Goal: Transaction & Acquisition: Purchase product/service

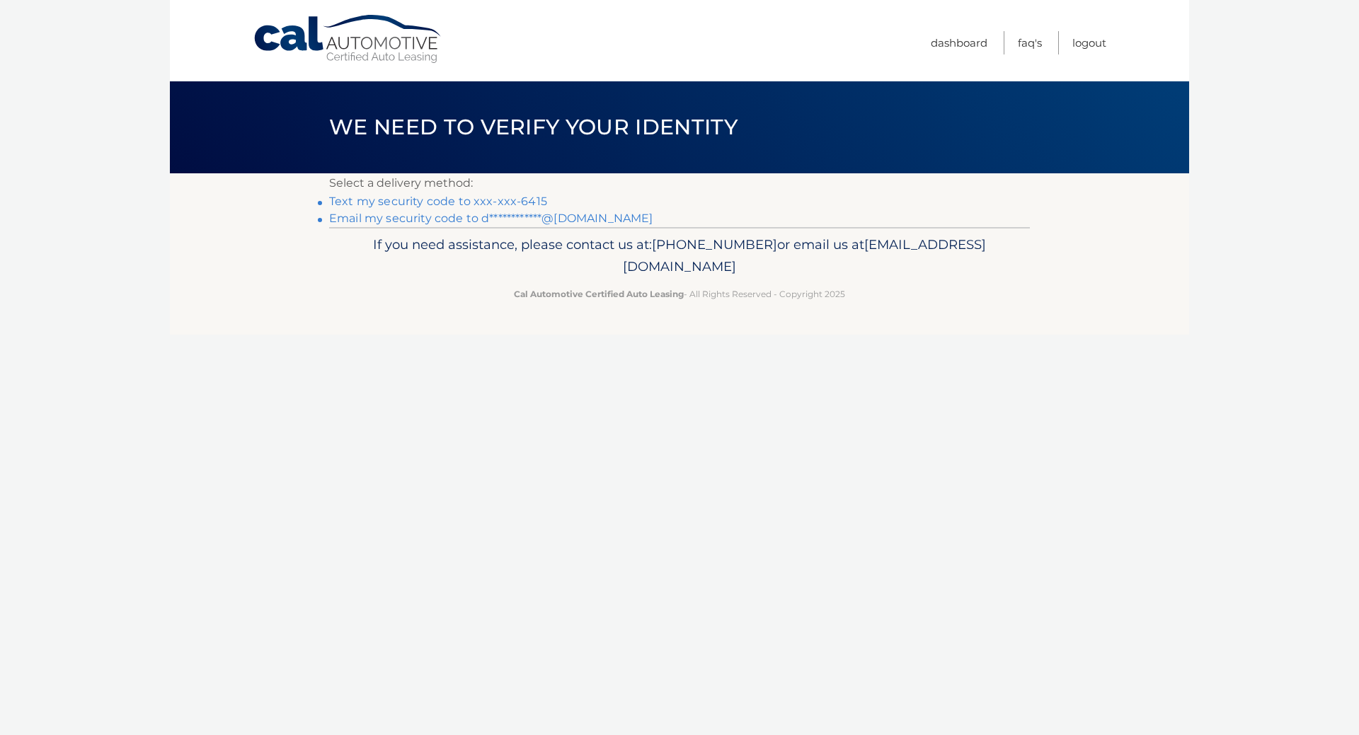
click at [515, 200] on link "Text my security code to xxx-xxx-6415" at bounding box center [438, 201] width 218 height 13
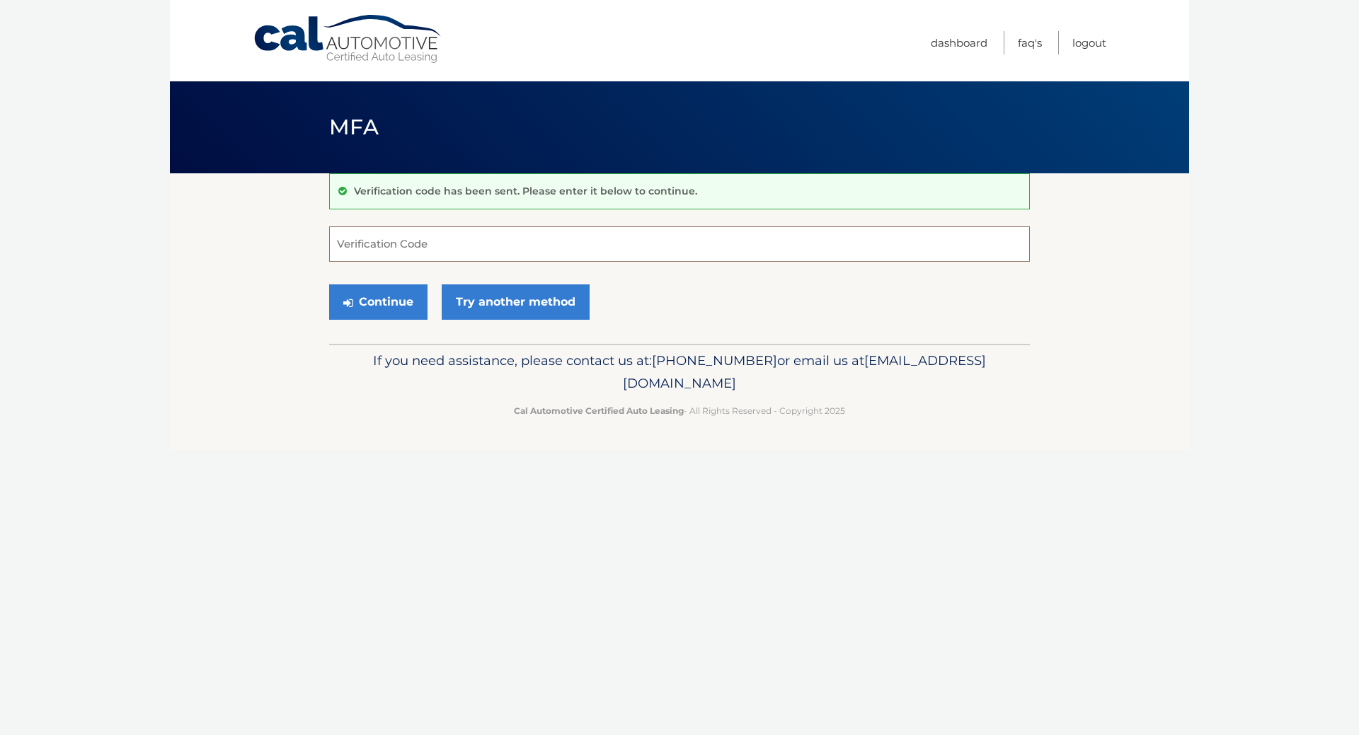
click at [524, 241] on input "Verification Code" at bounding box center [679, 244] width 701 height 35
type input "9442078"
click at [379, 299] on button "Continue" at bounding box center [378, 302] width 98 height 35
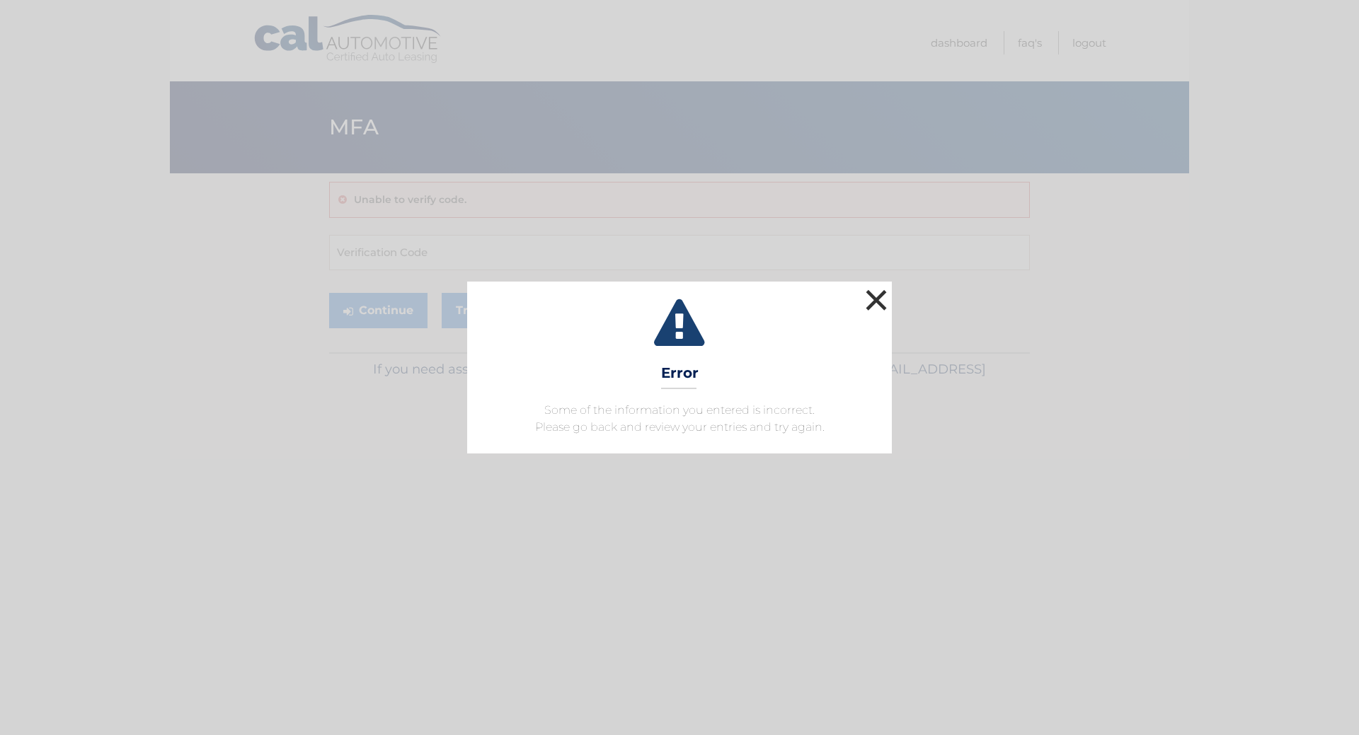
click at [881, 300] on button "×" at bounding box center [876, 300] width 28 height 28
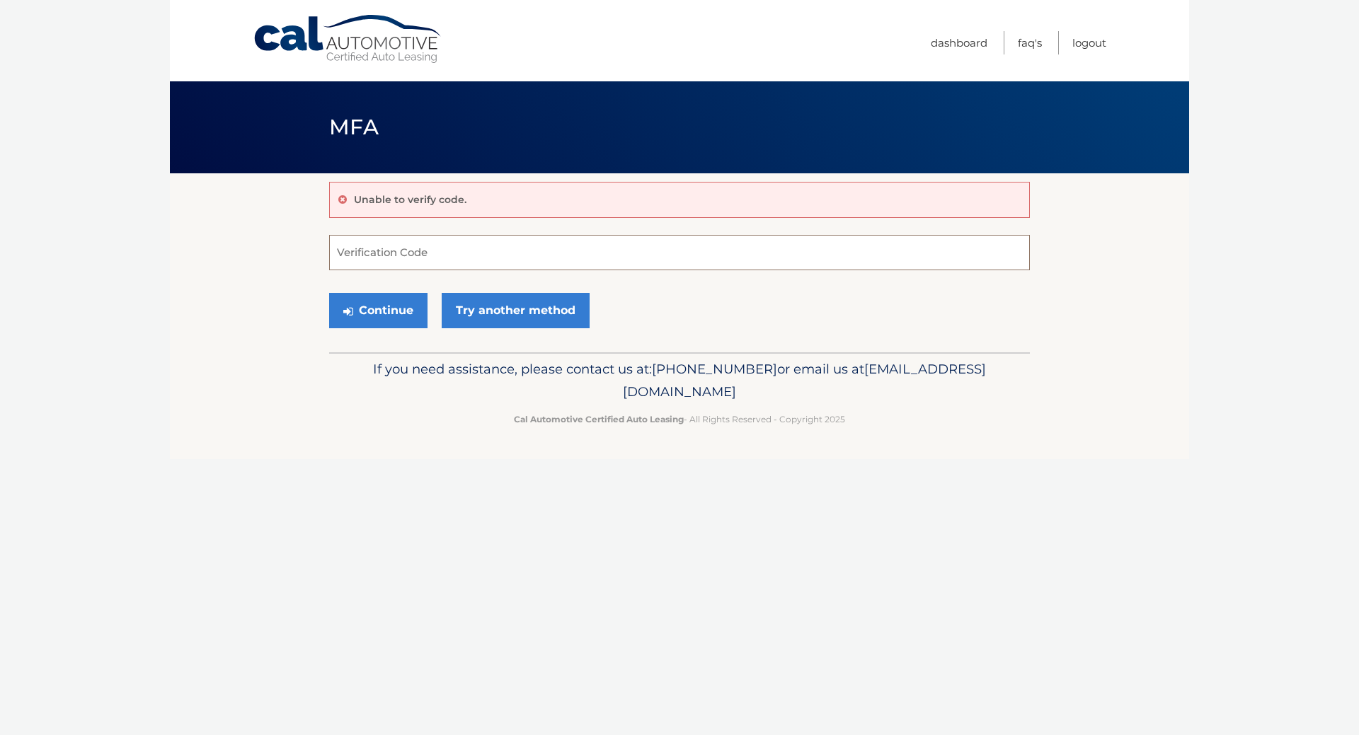
click at [428, 244] on input "Verification Code" at bounding box center [679, 252] width 701 height 35
type input "944078"
click at [380, 314] on button "Continue" at bounding box center [378, 310] width 98 height 35
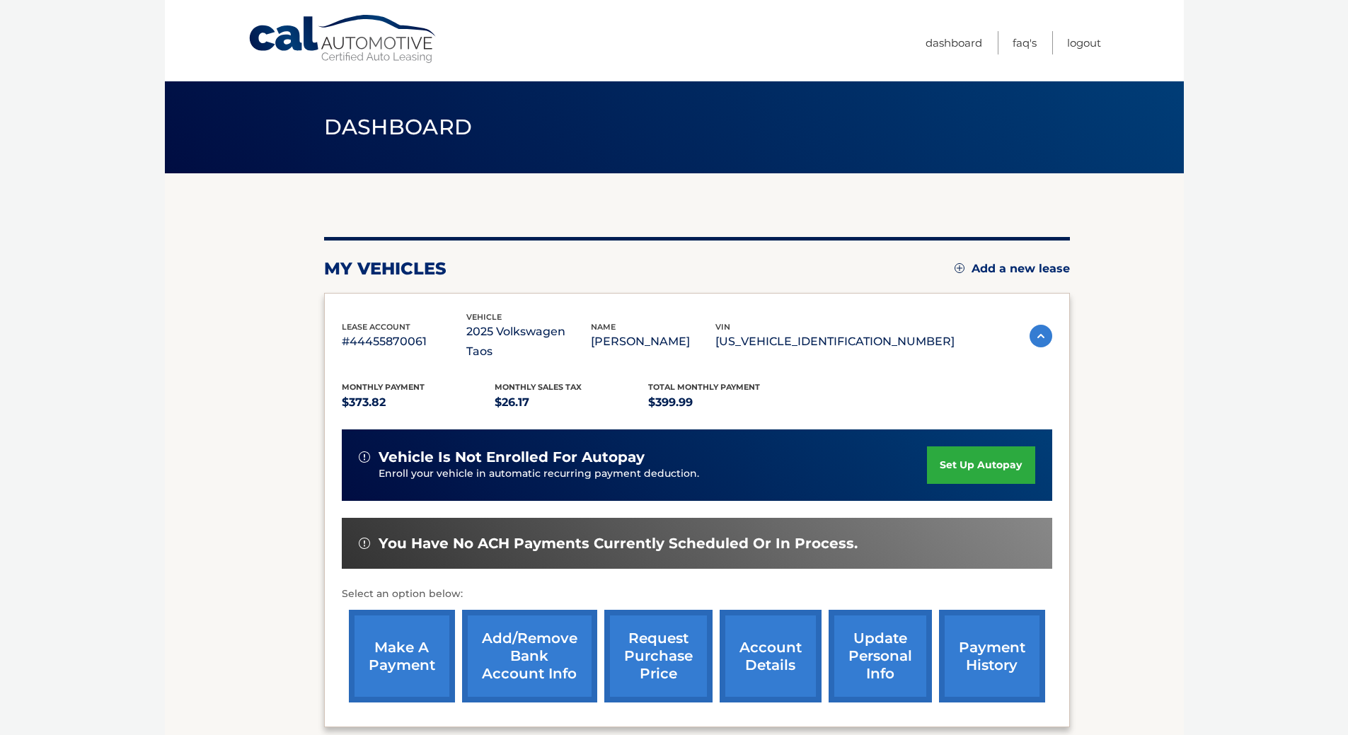
click at [422, 638] on link "make a payment" at bounding box center [402, 656] width 106 height 93
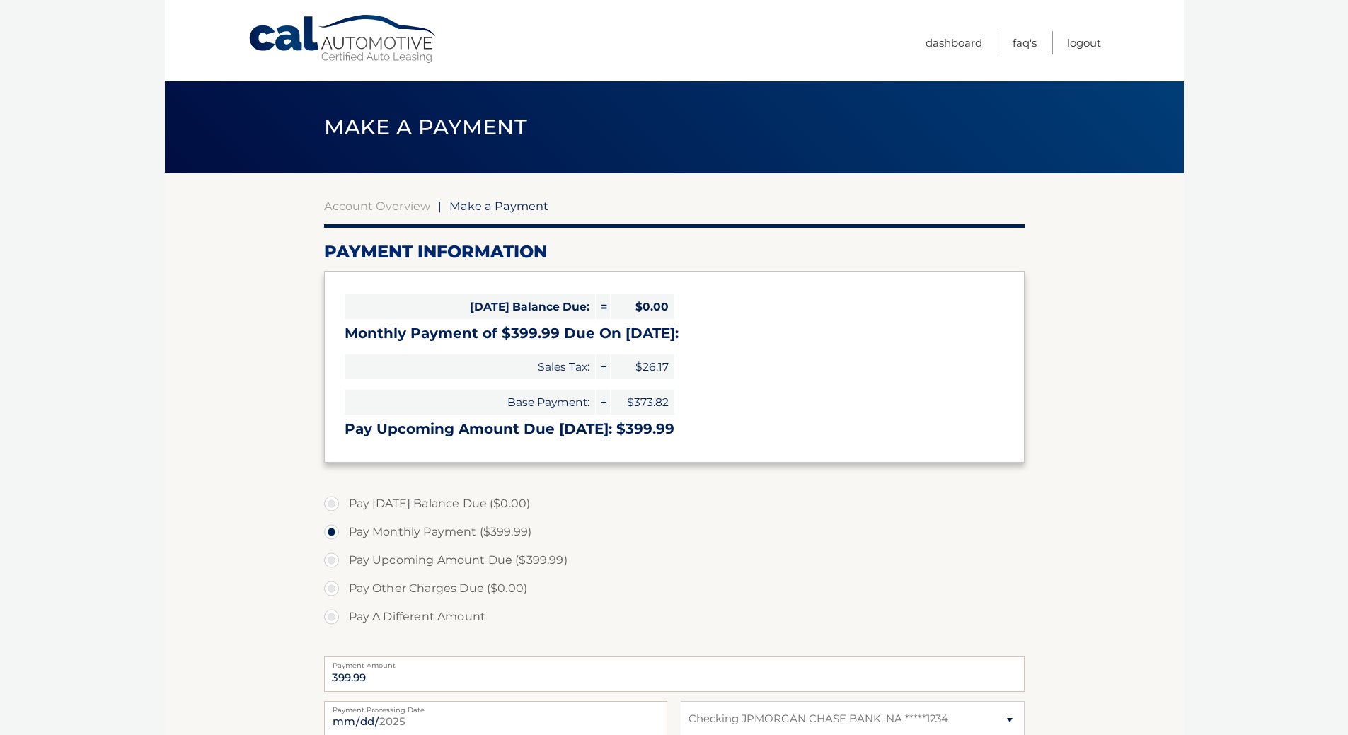
select select "NGViZjY4ZDktMTY1ZC00N2E4LWE3MTItNzZkNWNhN2M4NzBh"
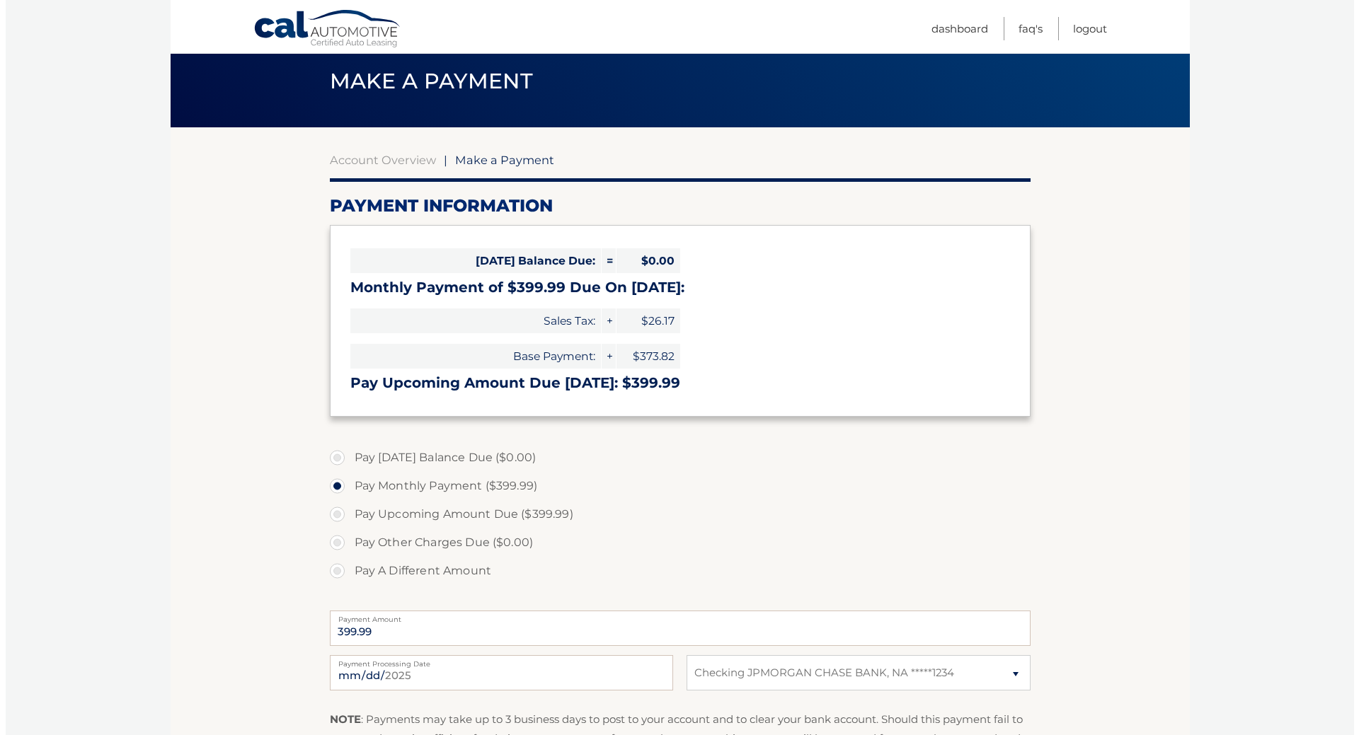
scroll to position [276, 0]
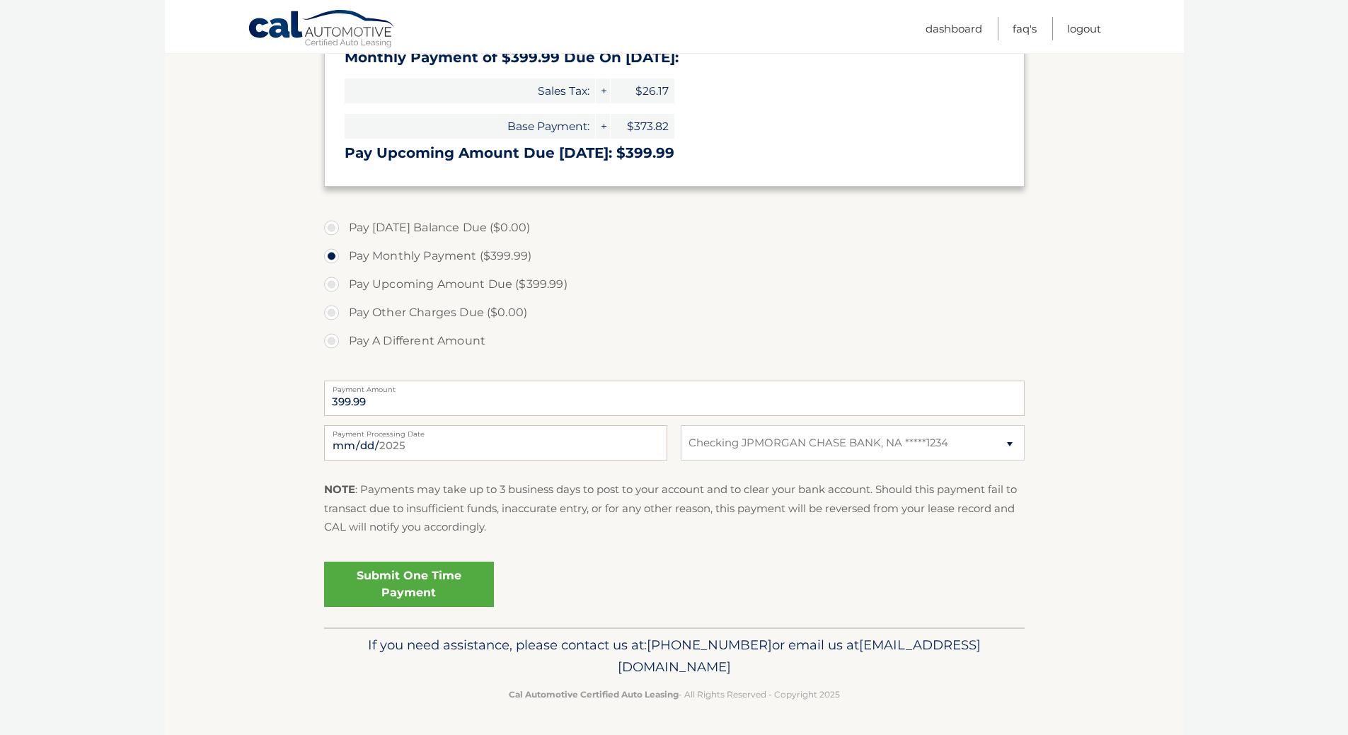
click at [421, 585] on link "Submit One Time Payment" at bounding box center [409, 584] width 170 height 45
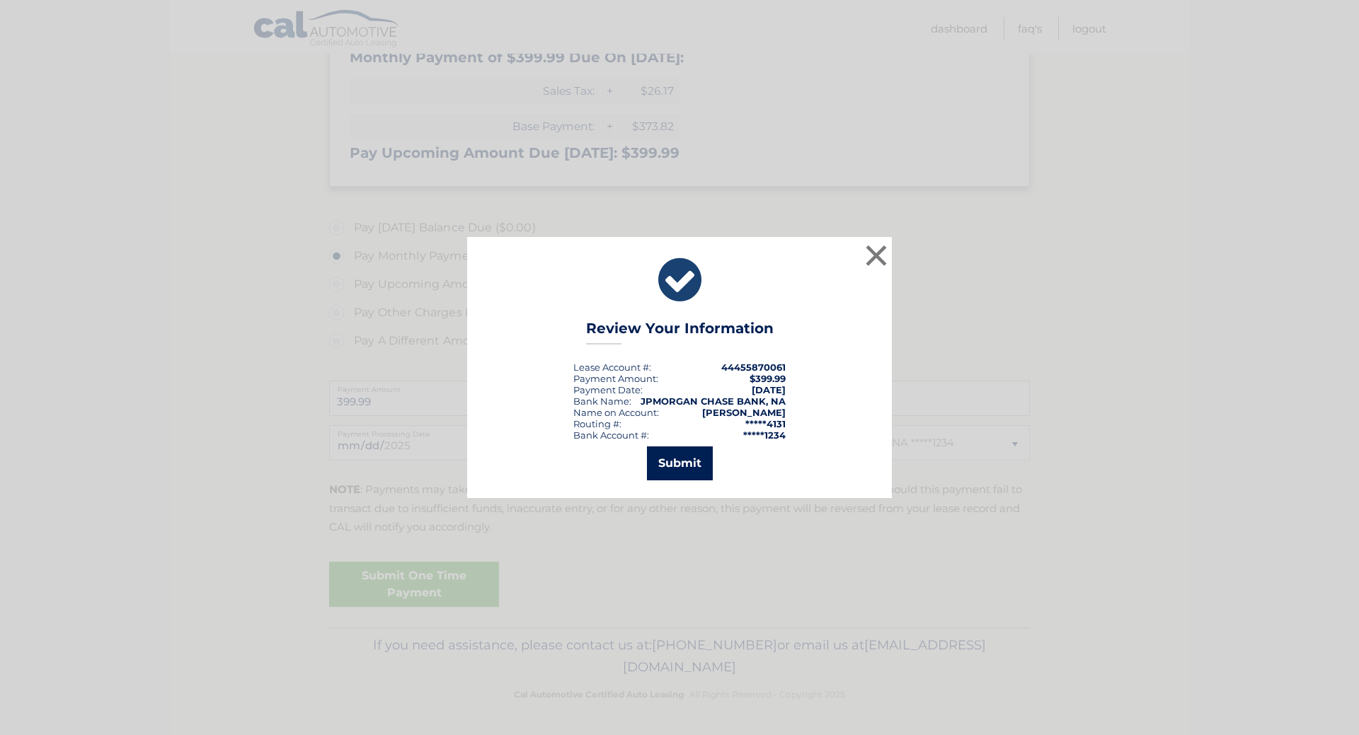
click at [694, 460] on button "Submit" at bounding box center [680, 464] width 66 height 34
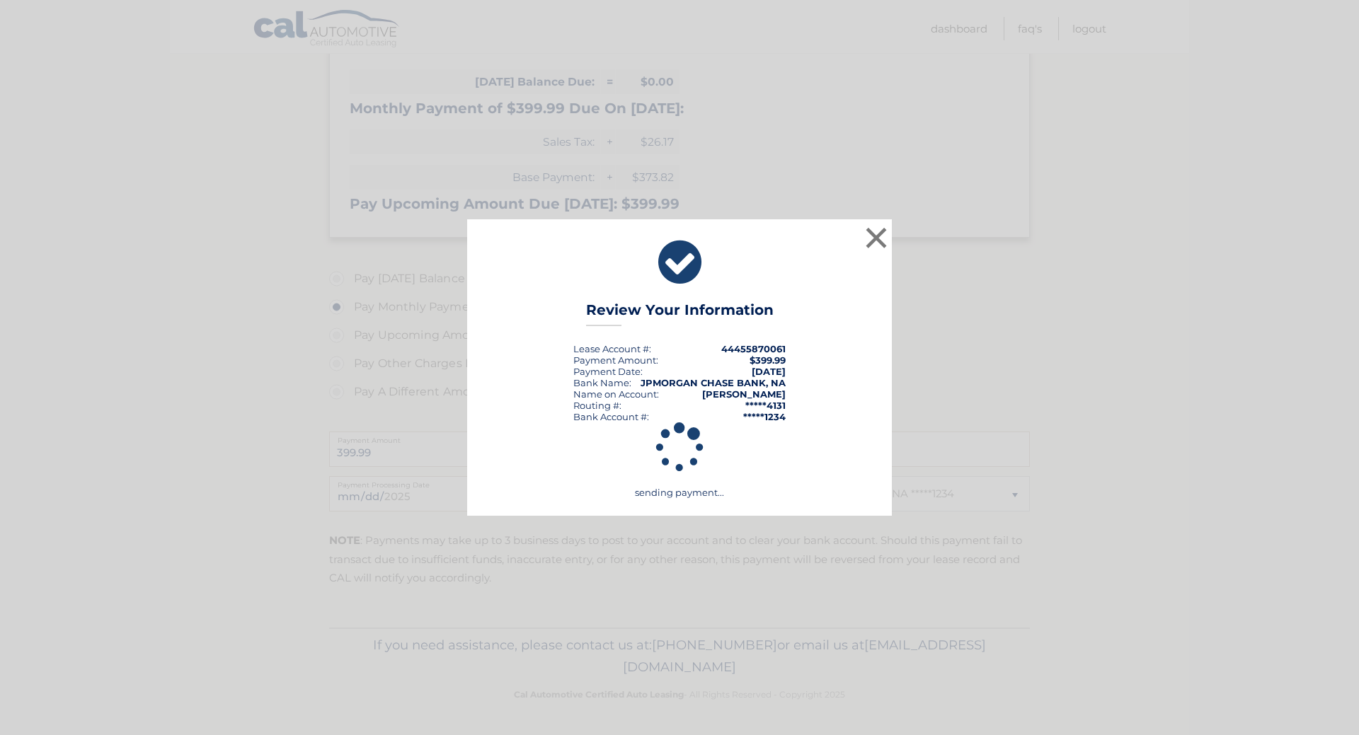
scroll to position [225, 0]
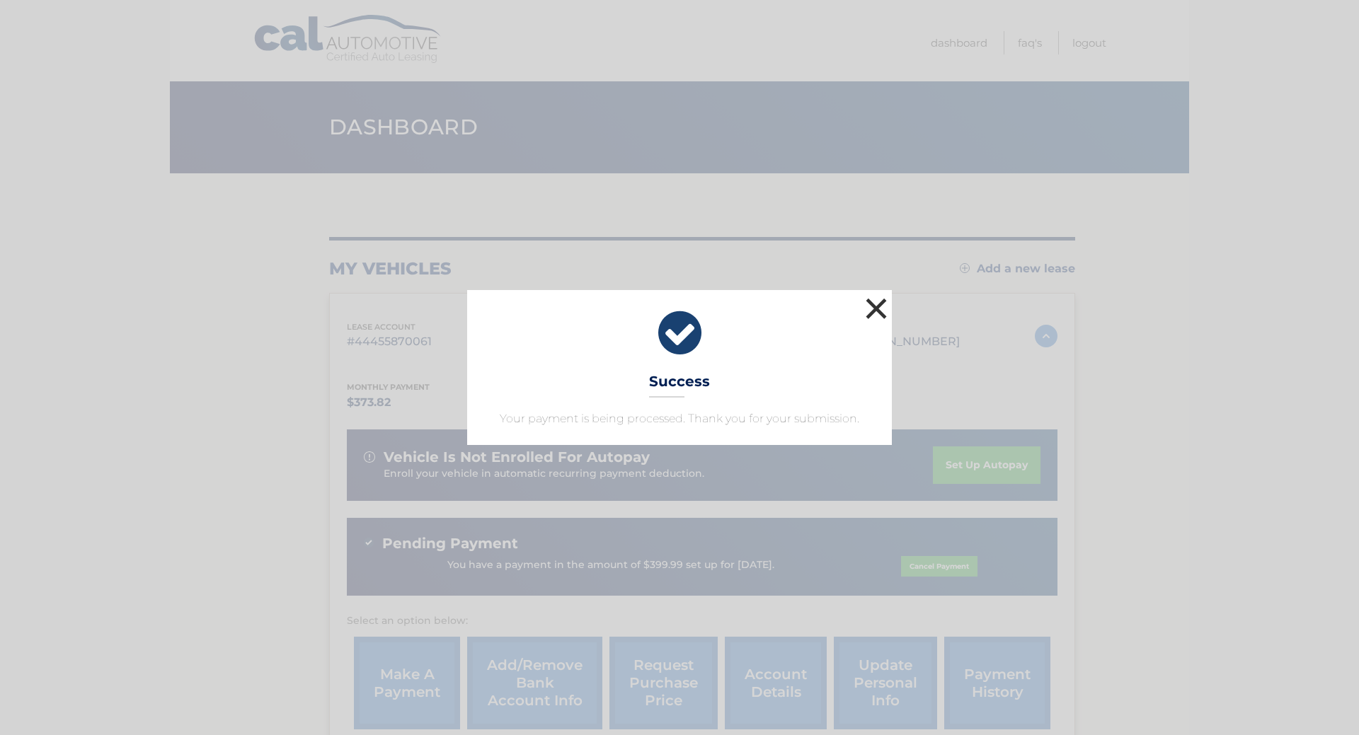
click at [881, 310] on button "×" at bounding box center [876, 308] width 28 height 28
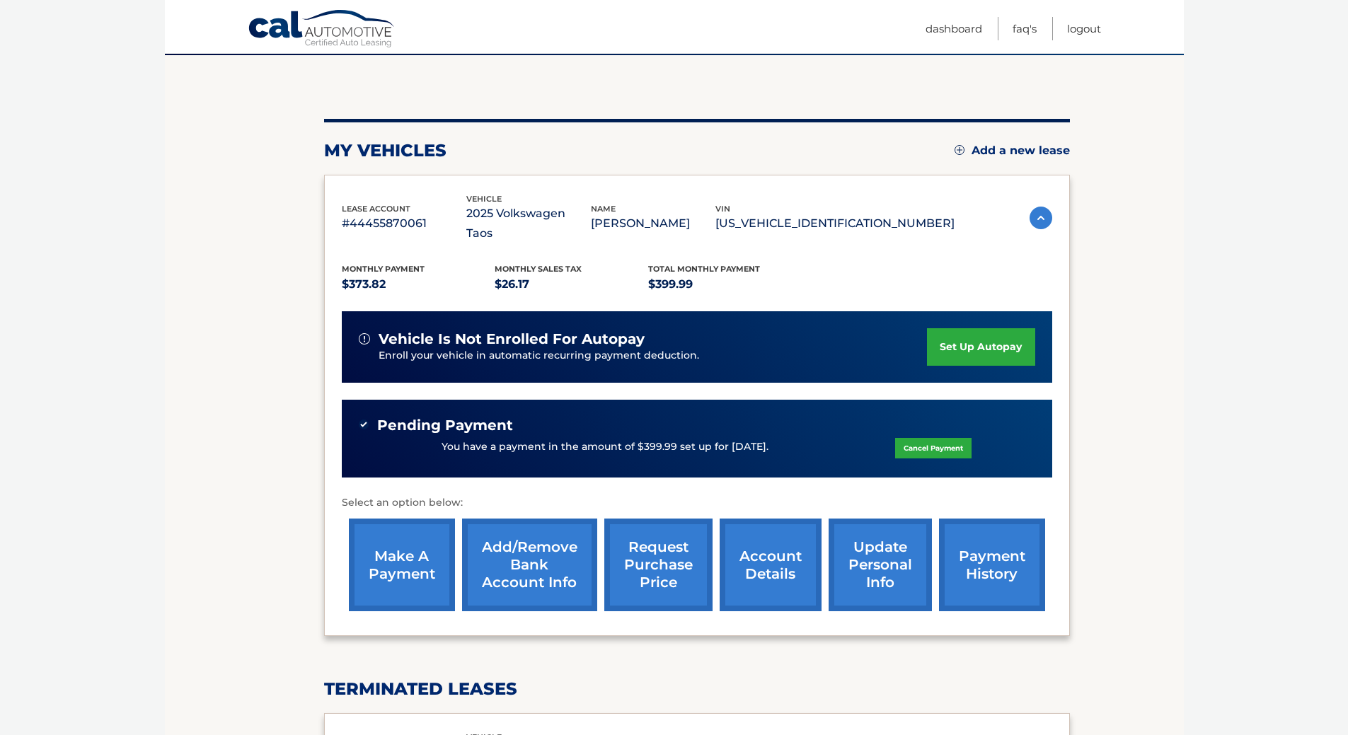
scroll to position [399, 0]
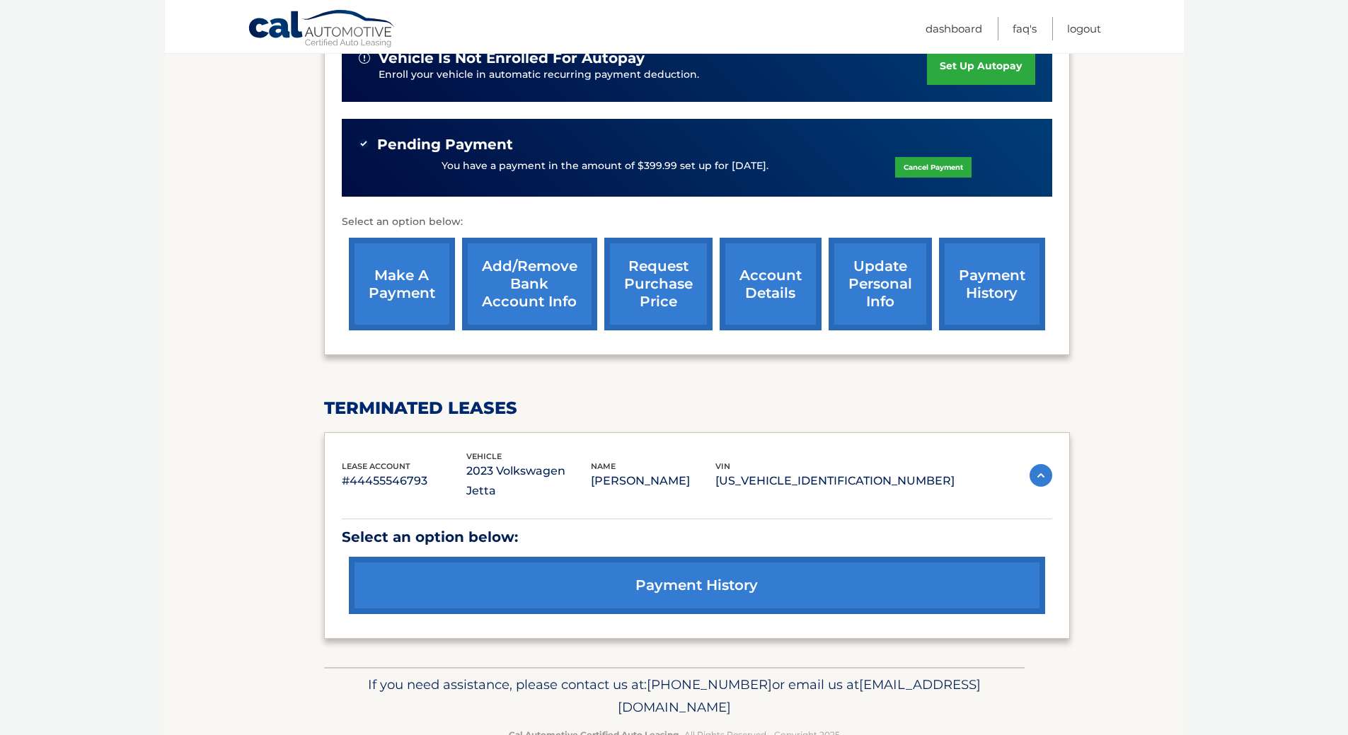
click at [715, 557] on link "payment history" at bounding box center [697, 585] width 697 height 57
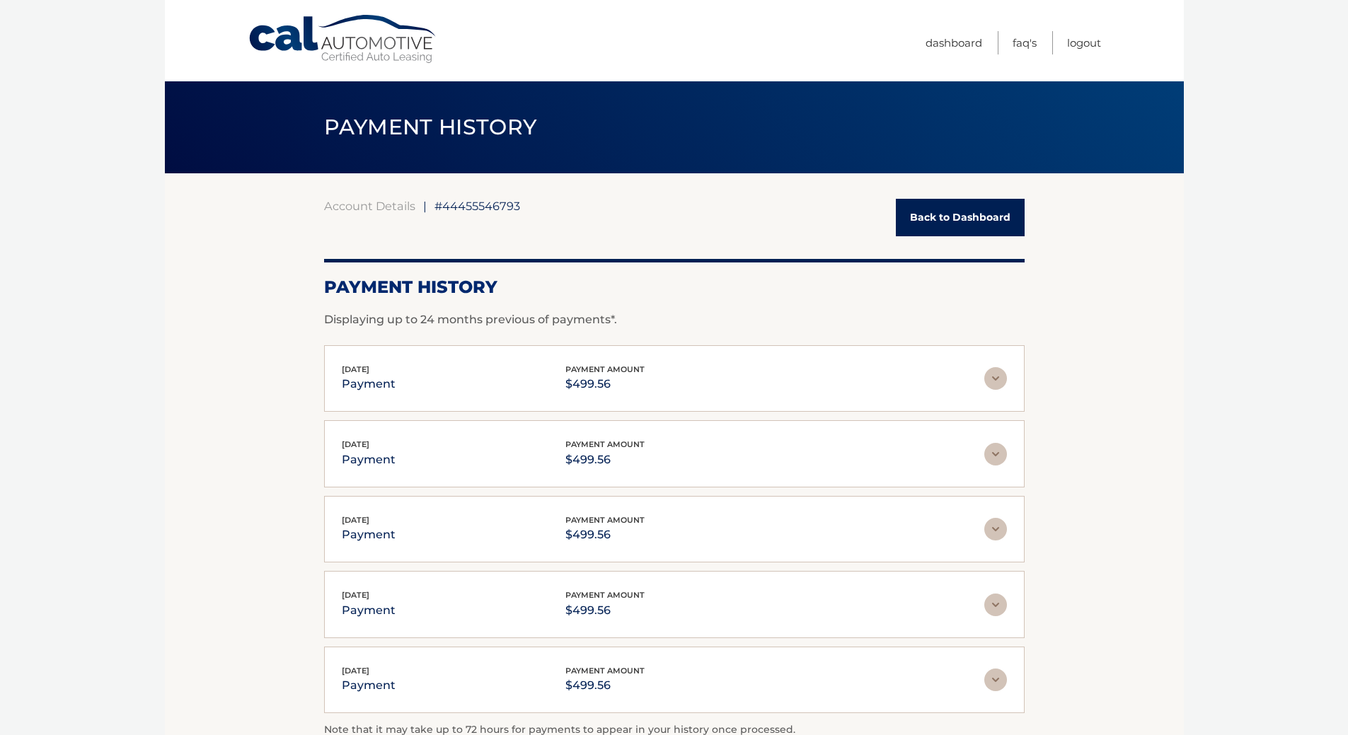
click at [946, 213] on link "Back to Dashboard" at bounding box center [960, 218] width 129 height 38
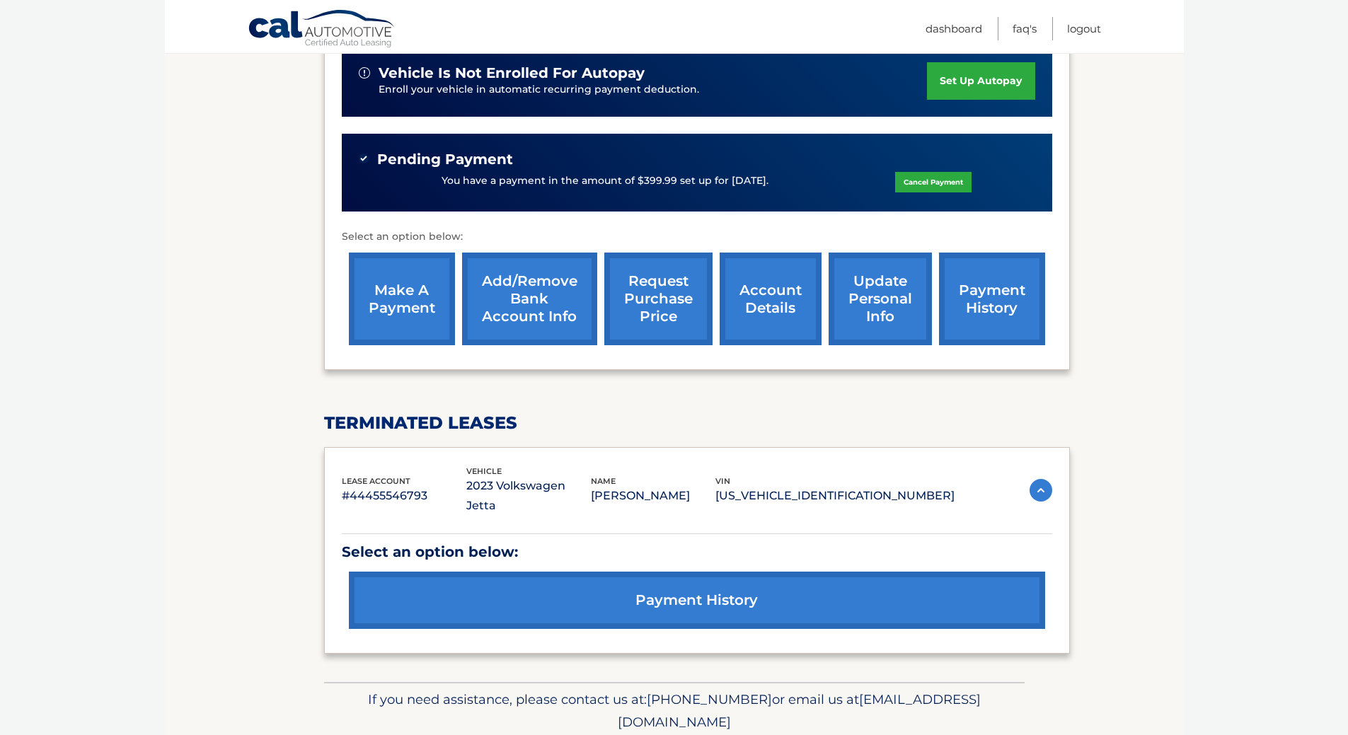
scroll to position [399, 0]
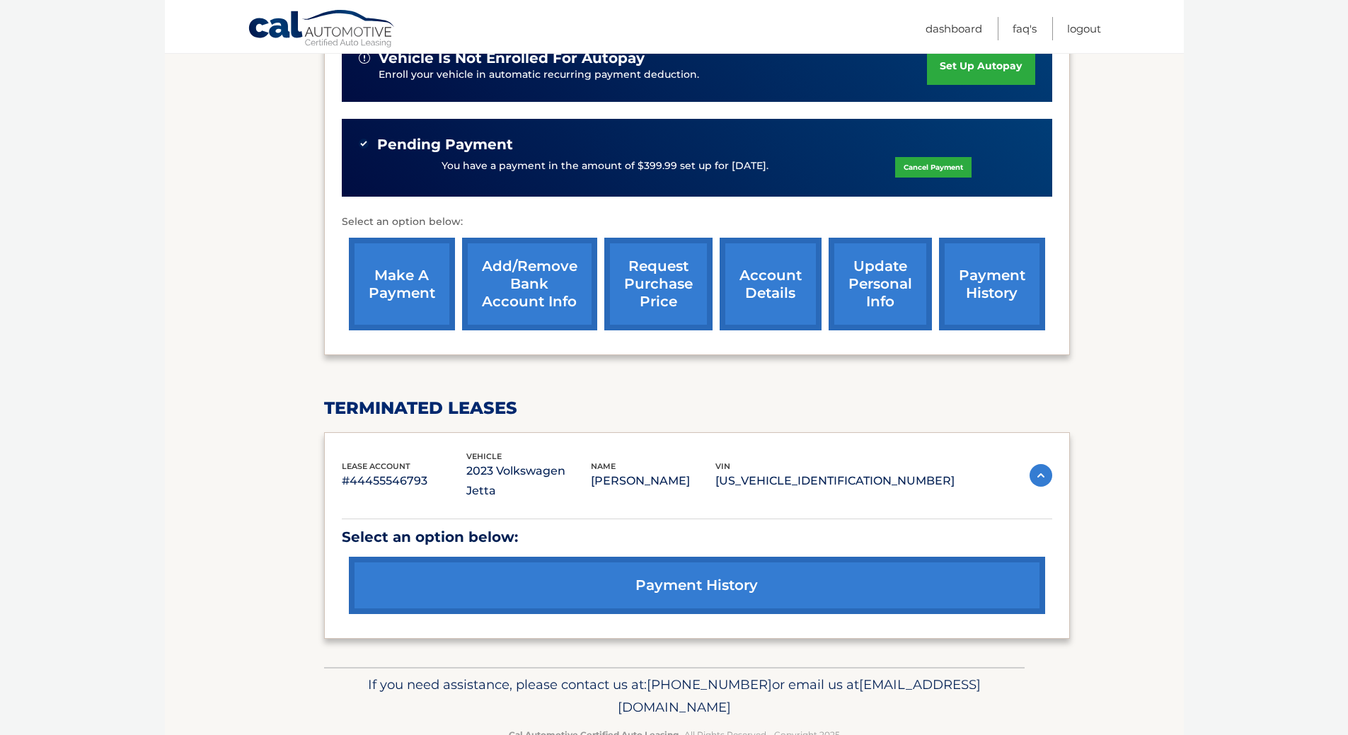
click at [1037, 464] on img at bounding box center [1041, 475] width 23 height 23
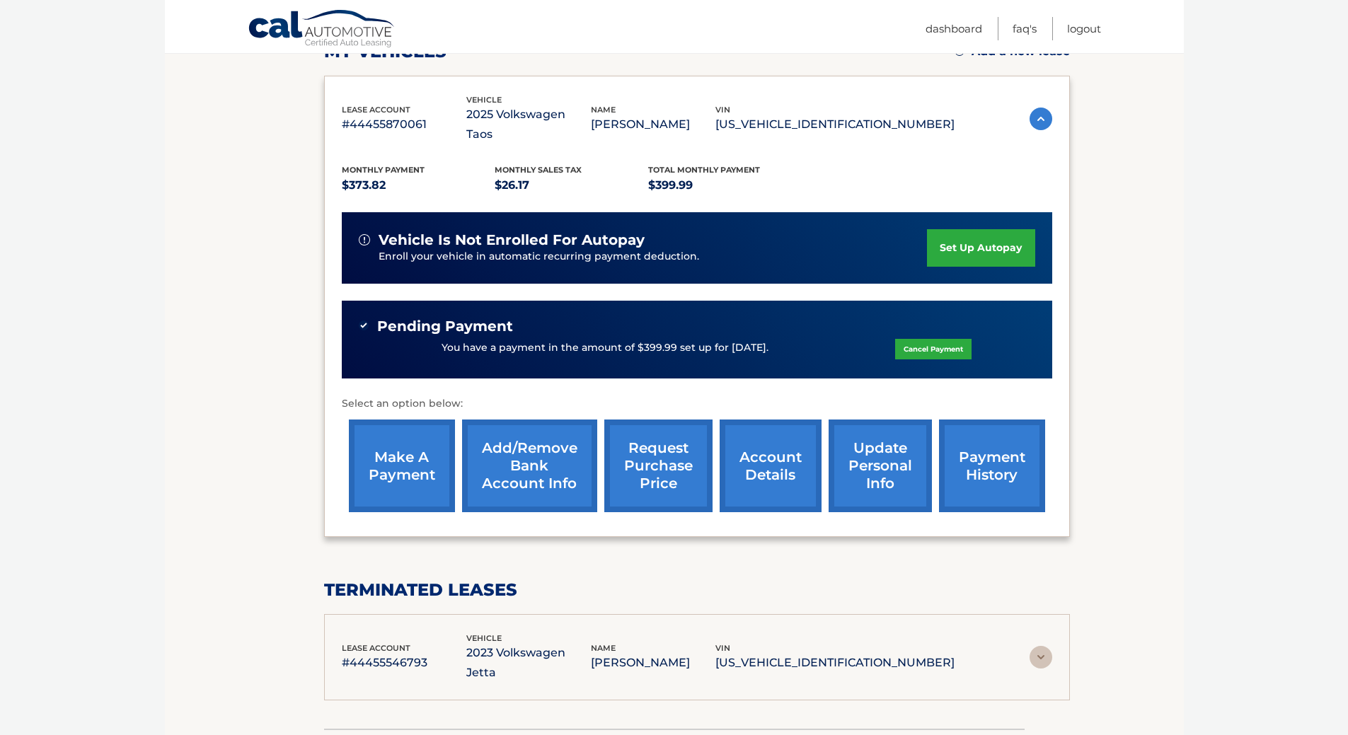
scroll to position [188, 0]
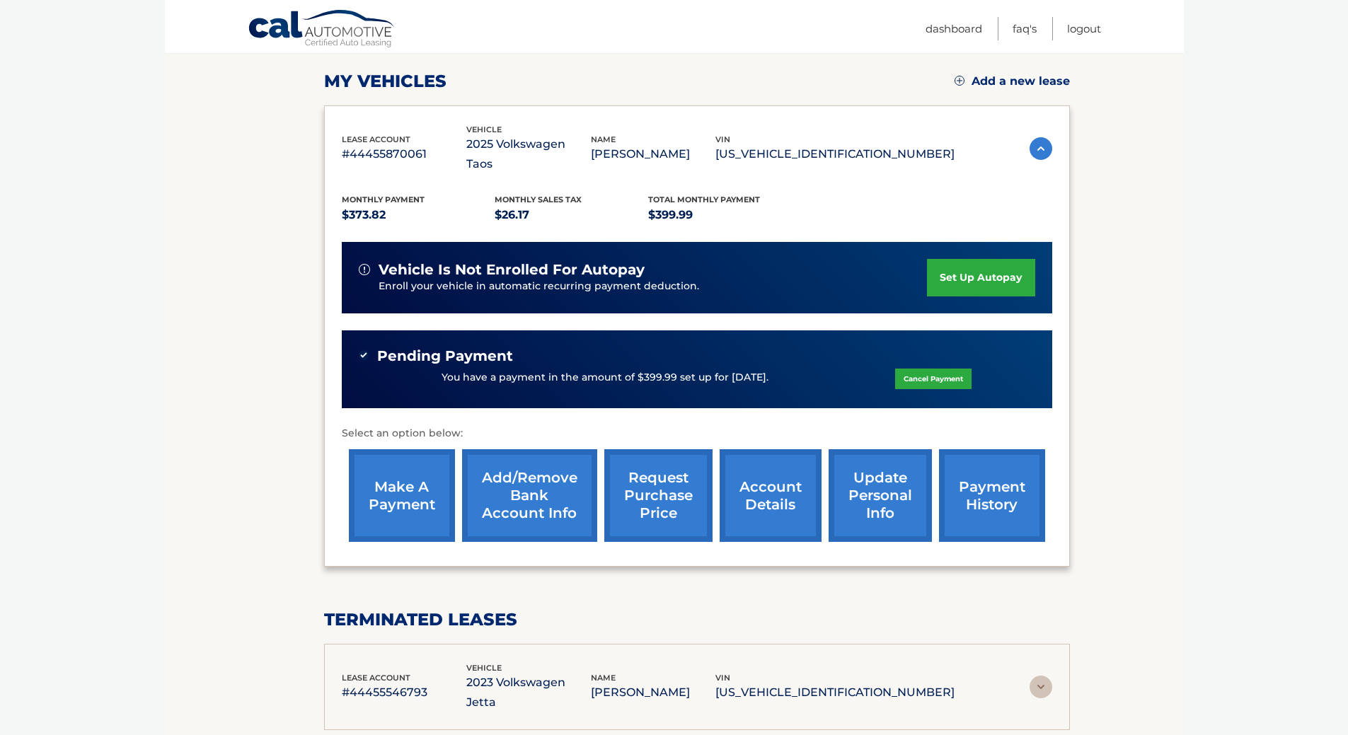
click at [986, 471] on link "payment history" at bounding box center [992, 495] width 106 height 93
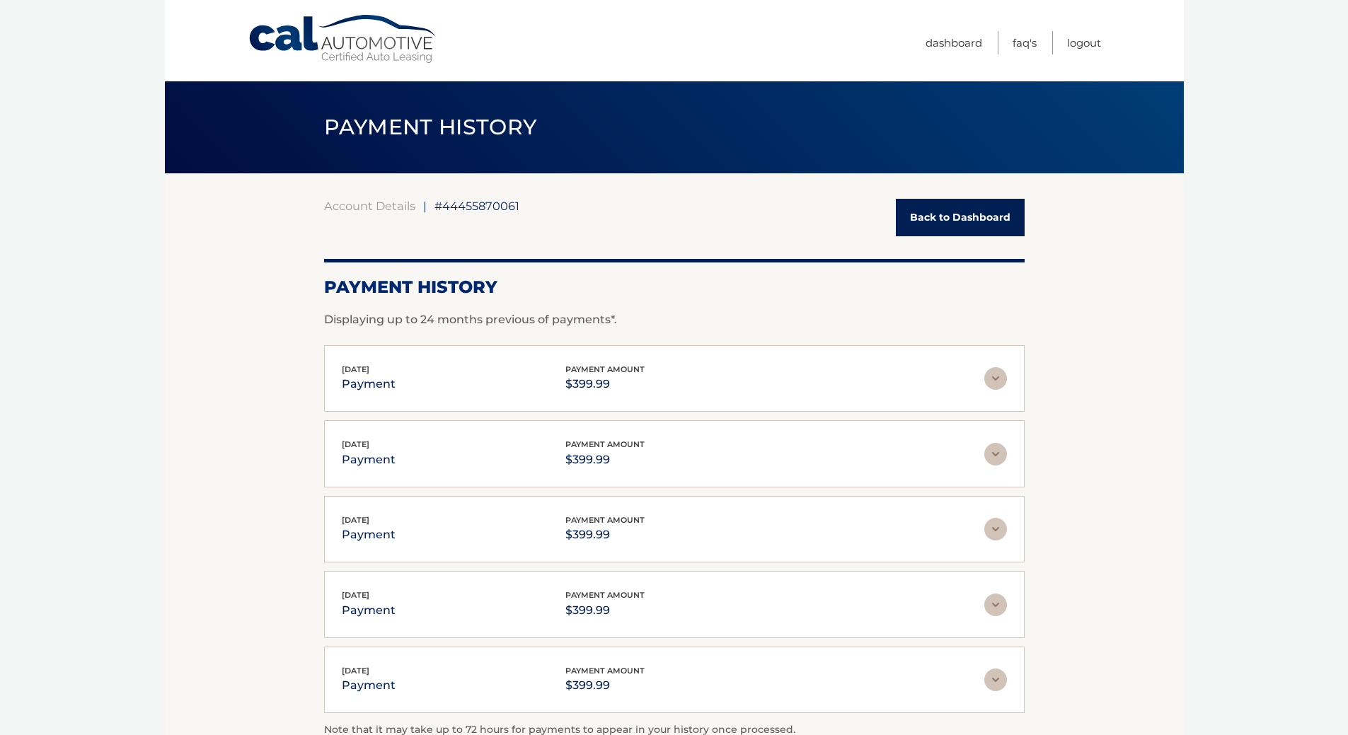
click at [997, 377] on img at bounding box center [996, 378] width 23 height 23
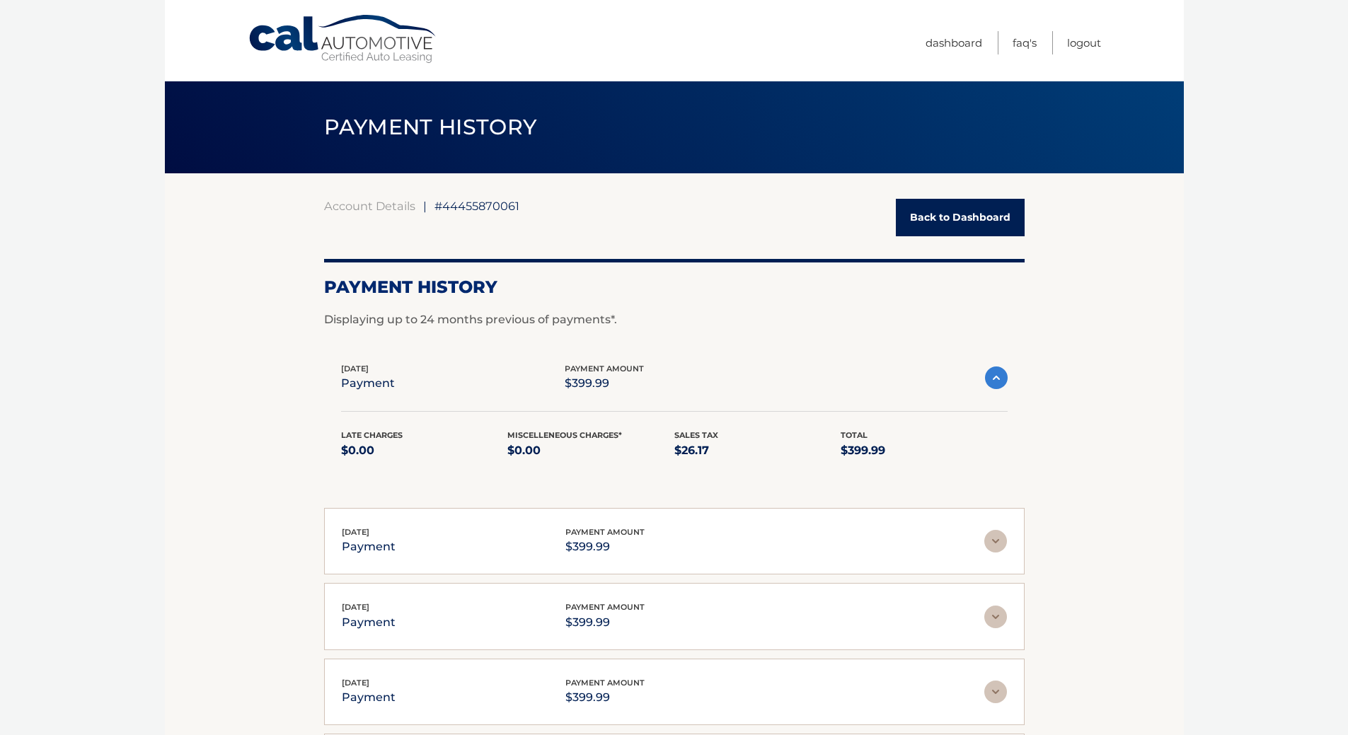
click at [956, 223] on link "Back to Dashboard" at bounding box center [960, 218] width 129 height 38
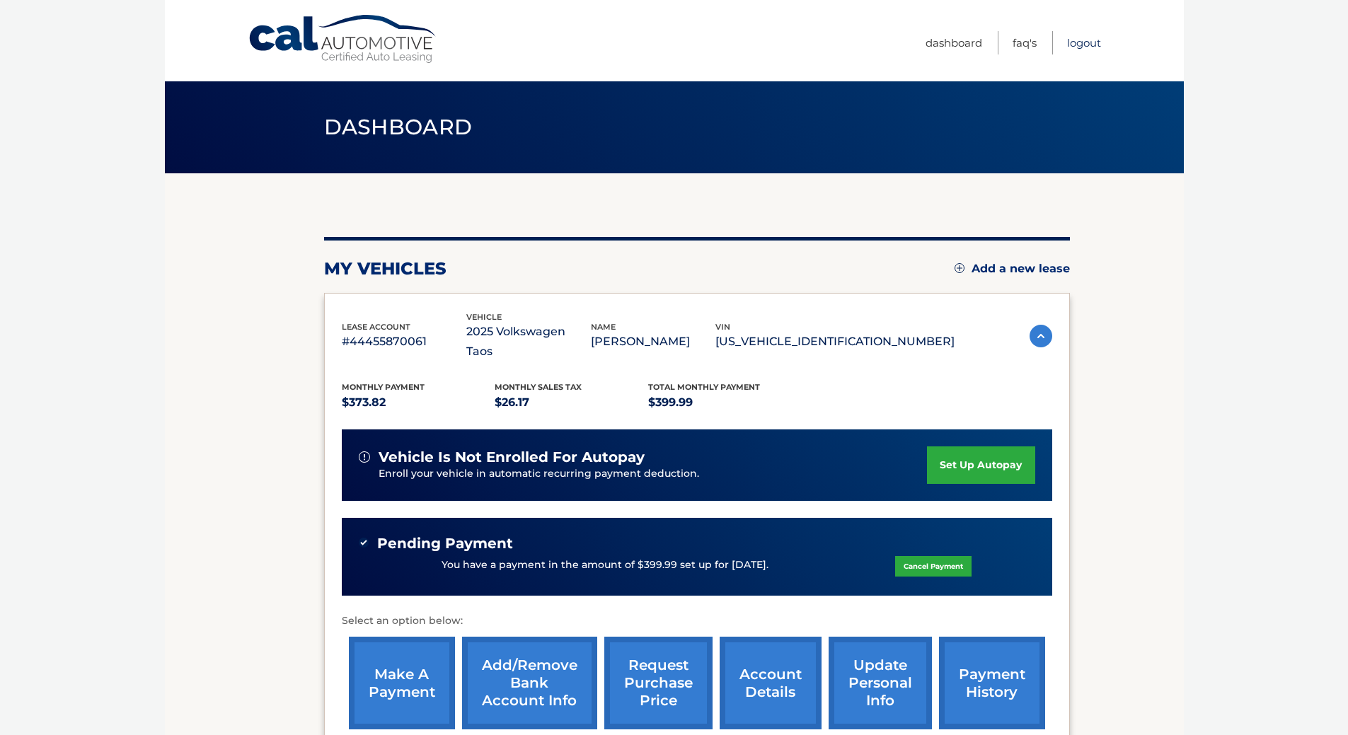
click at [1097, 42] on link "Logout" at bounding box center [1084, 42] width 34 height 23
